Goal: Book appointment/travel/reservation

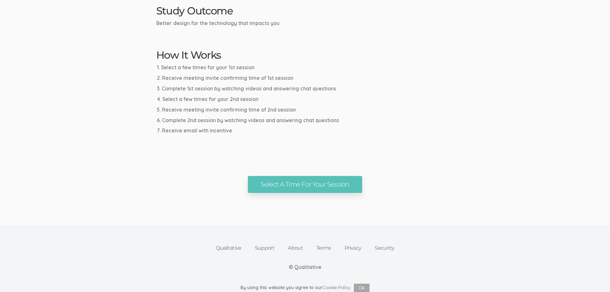
scroll to position [324, 0]
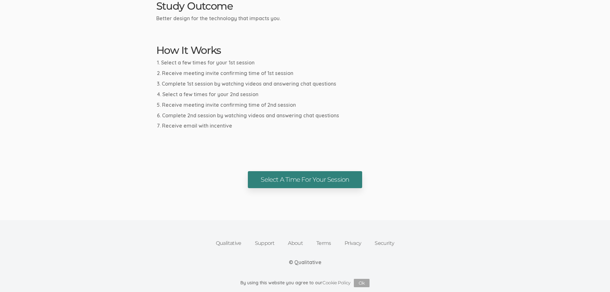
click at [346, 178] on link "Select A Time For Your Session" at bounding box center [305, 179] width 114 height 17
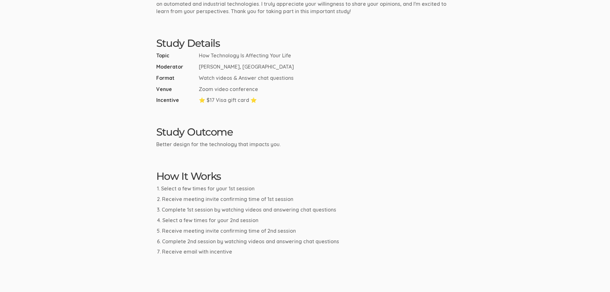
scroll to position [195, 0]
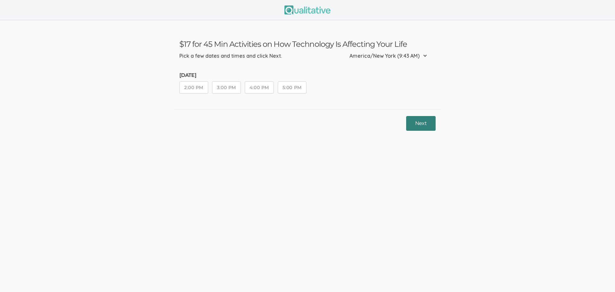
click at [430, 124] on button "Next" at bounding box center [420, 123] width 29 height 15
click at [424, 55] on select "Etc/GMT-14 (3:43 AM) Pacific/Kiritimati (3:43 AM) Etc/GMT-13 (2:43 AM) Pacific/…" at bounding box center [389, 56] width 81 height 14
click at [297, 87] on button "5:00 PM" at bounding box center [292, 87] width 29 height 12
click at [404, 116] on div "Please pick at least one time slot to continue. Next" at bounding box center [308, 123] width 266 height 29
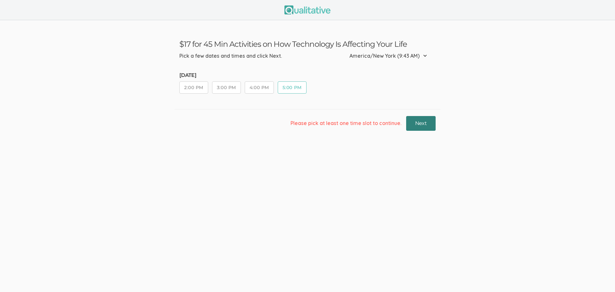
click at [416, 130] on button "Next" at bounding box center [420, 123] width 29 height 15
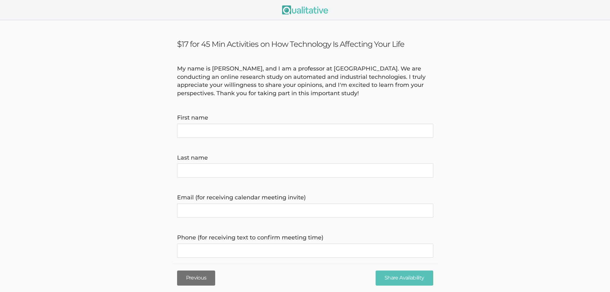
click at [193, 275] on button "Previous" at bounding box center [196, 277] width 38 height 15
